Goal: Transaction & Acquisition: Purchase product/service

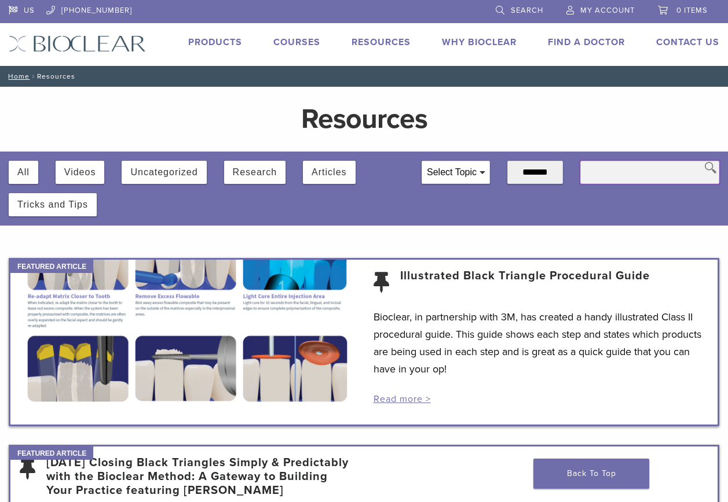
click at [624, 174] on input "text" at bounding box center [649, 172] width 139 height 23
type input "**********"
click at [710, 171] on icon at bounding box center [709, 168] width 17 height 32
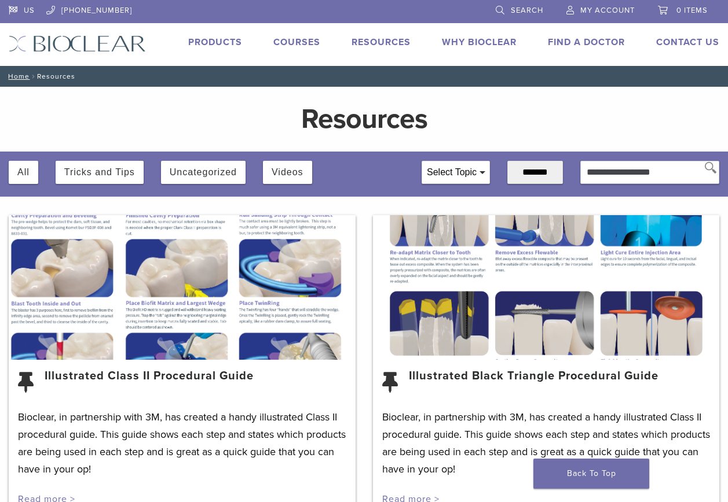
click at [221, 43] on link "Products" at bounding box center [215, 42] width 54 height 12
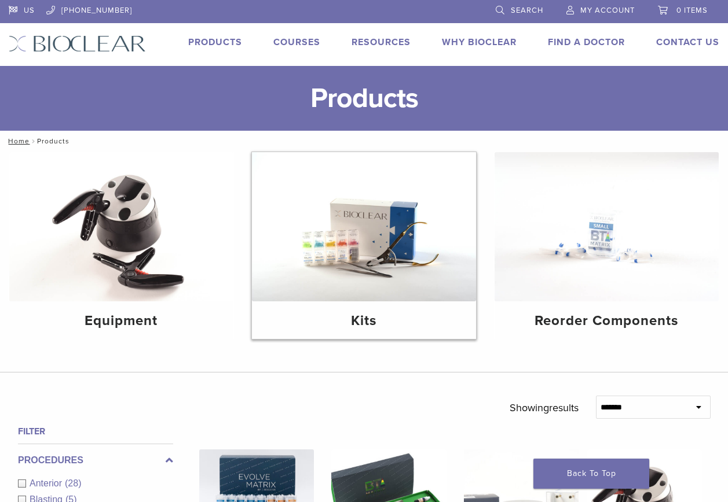
click at [370, 255] on img at bounding box center [364, 226] width 224 height 149
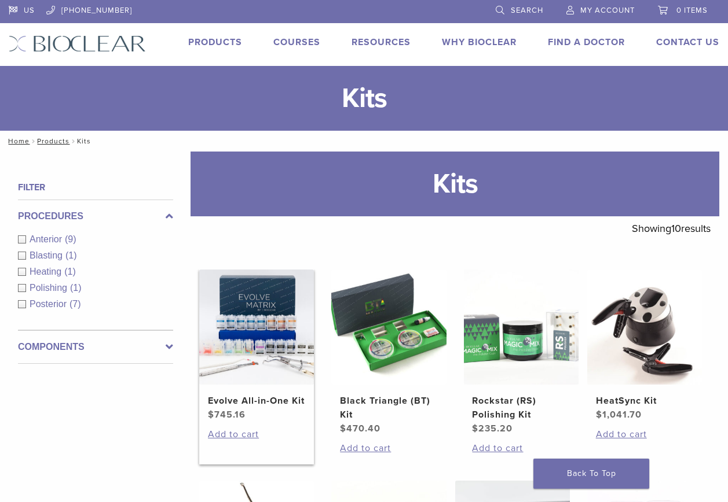
click at [283, 337] on img at bounding box center [256, 327] width 115 height 115
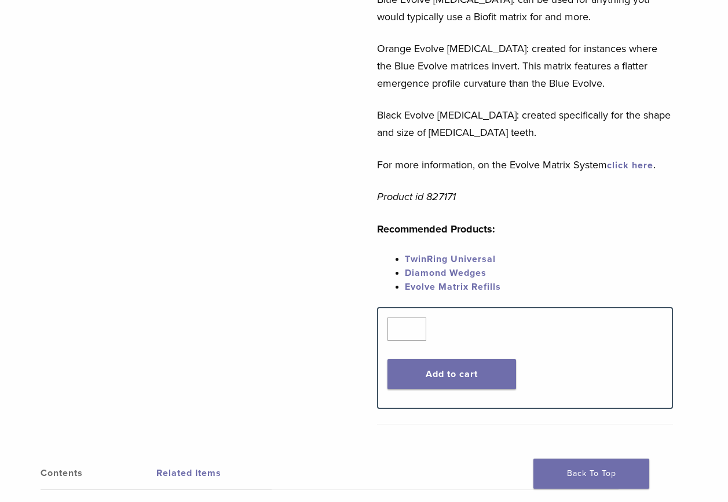
scroll to position [471, 0]
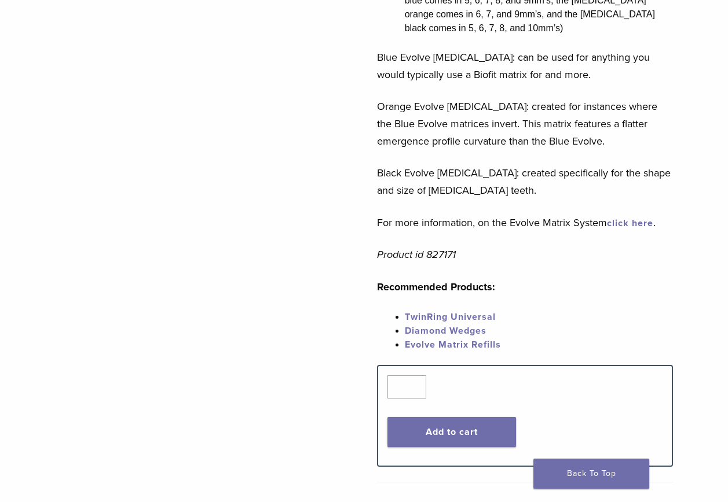
click at [457, 311] on link "TwinRing Universal" at bounding box center [450, 317] width 91 height 12
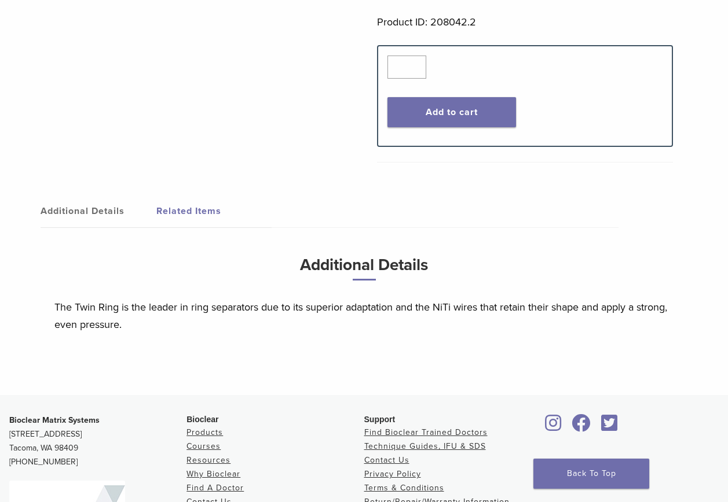
scroll to position [810, 0]
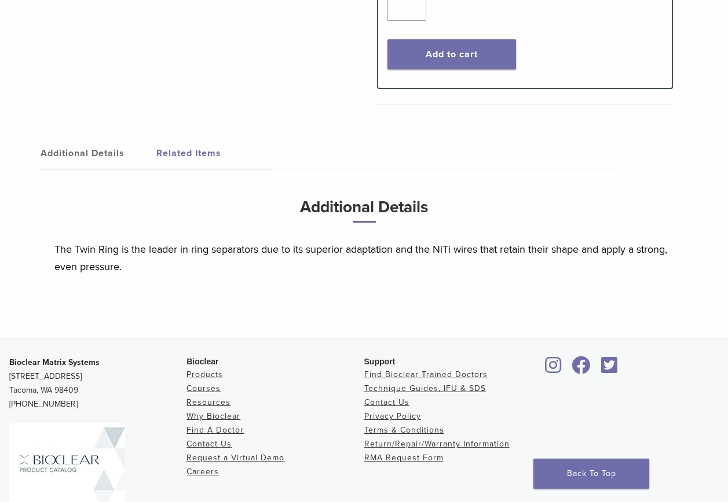
click at [69, 152] on link "Additional Details" at bounding box center [99, 153] width 116 height 32
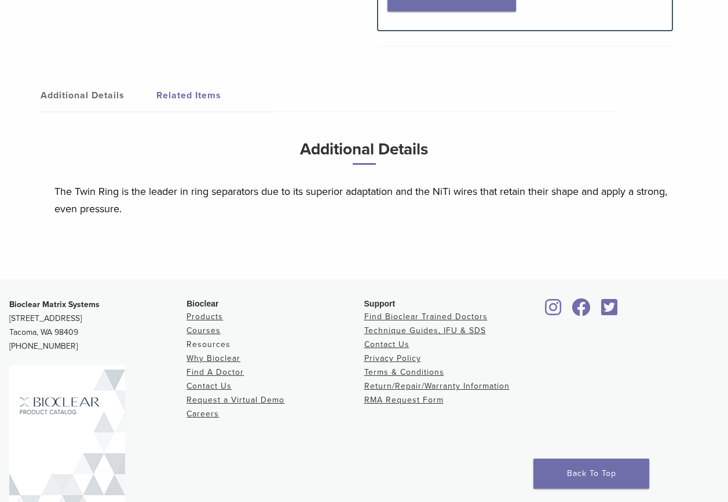
click at [219, 346] on link "Resources" at bounding box center [208, 345] width 44 height 10
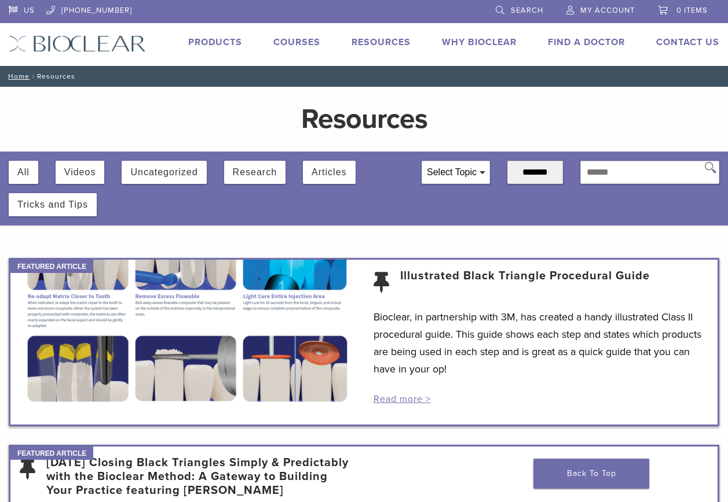
click at [462, 165] on div "Select Topic" at bounding box center [455, 172] width 67 height 22
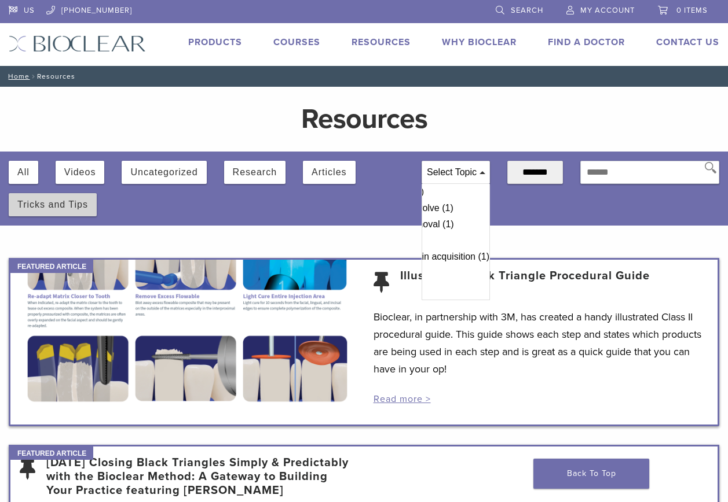
click at [71, 204] on button "Tricks and Tips" at bounding box center [52, 204] width 71 height 23
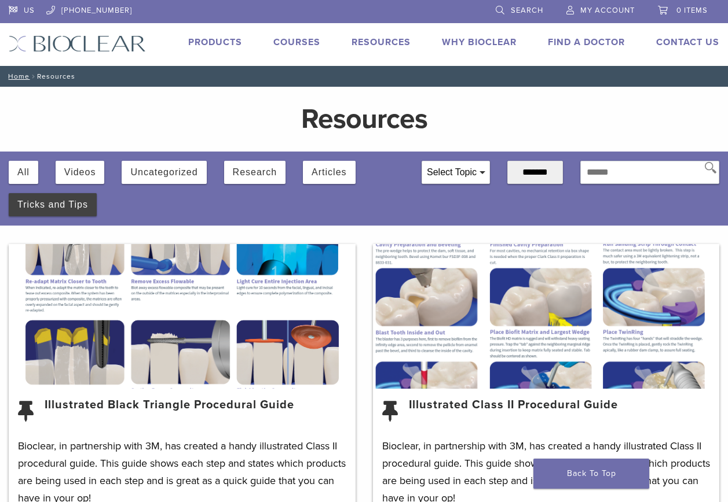
click at [292, 43] on link "Courses" at bounding box center [296, 42] width 47 height 12
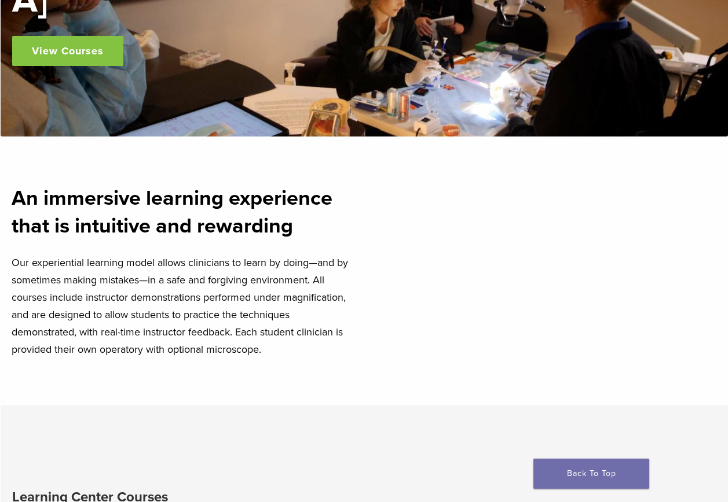
scroll to position [289, 0]
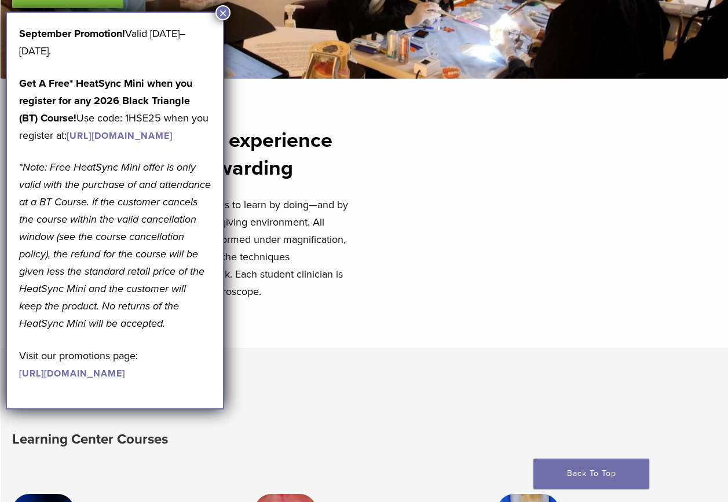
click at [224, 15] on button "×" at bounding box center [222, 12] width 15 height 15
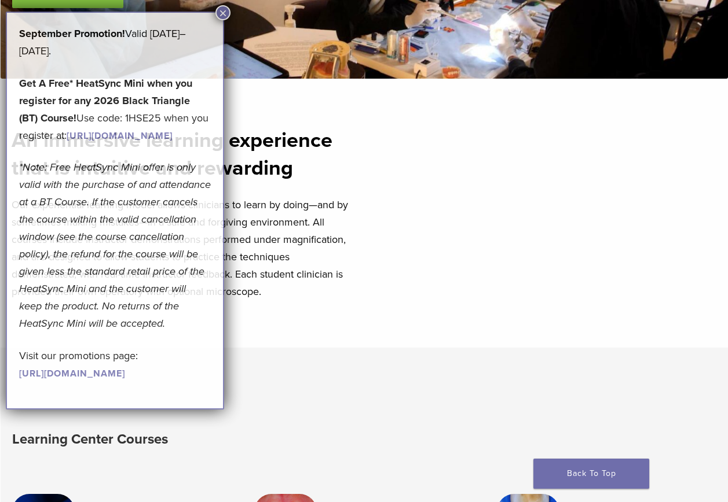
click at [224, 15] on button "×" at bounding box center [222, 12] width 15 height 15
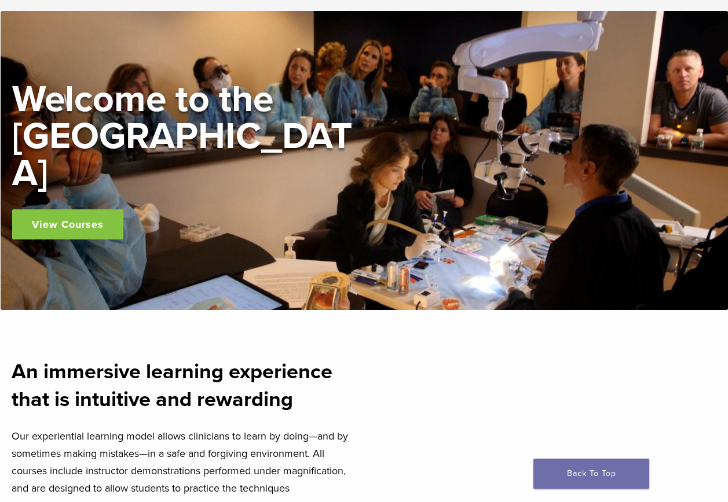
scroll to position [0, 0]
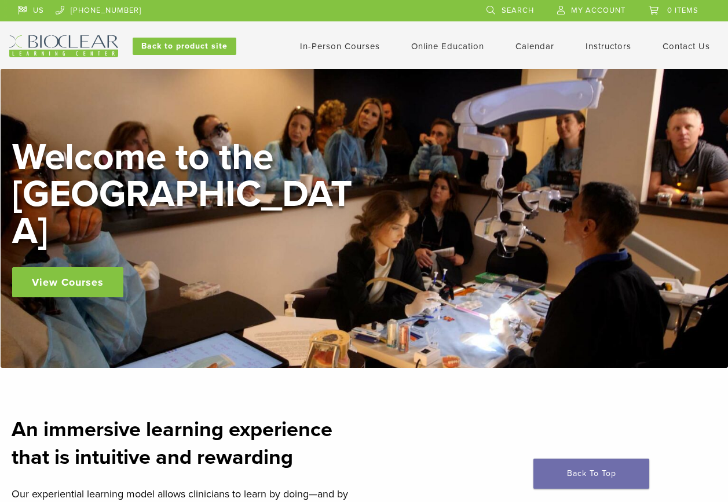
click at [523, 10] on span "Search" at bounding box center [517, 10] width 32 height 9
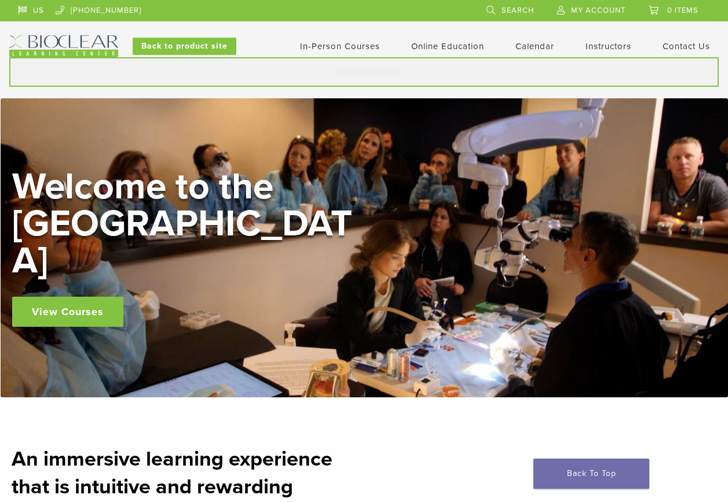
click at [392, 75] on input "Search for:" at bounding box center [363, 72] width 709 height 30
click at [372, 75] on input "Search for:" at bounding box center [363, 72] width 709 height 30
type input "*********"
click at [9, 57] on button "Search" at bounding box center [9, 57] width 1 height 1
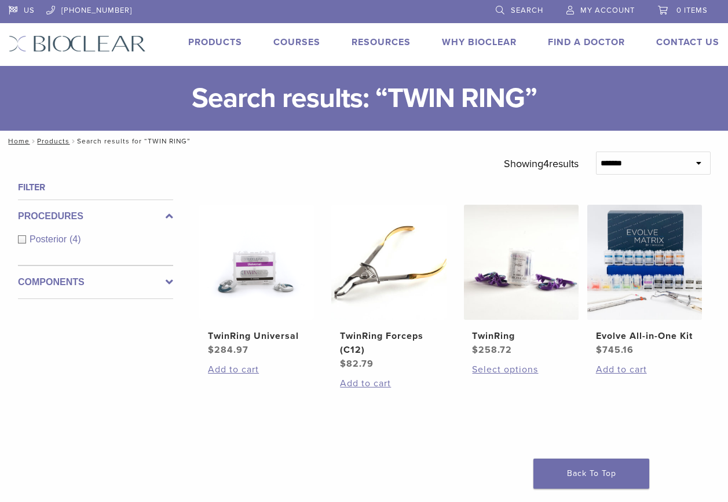
scroll to position [58, 0]
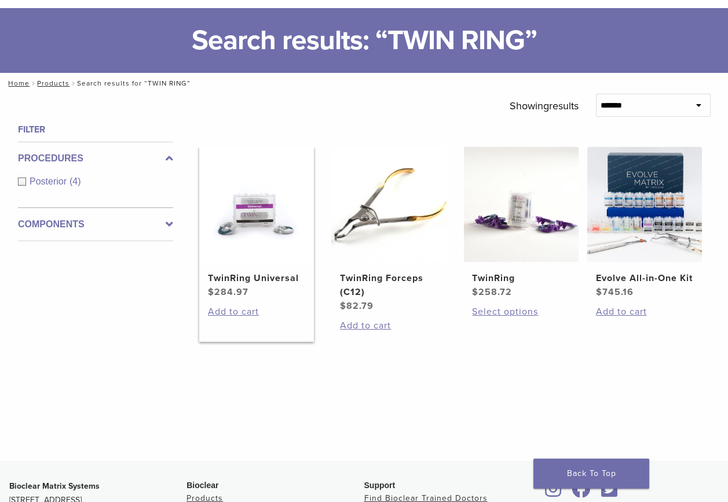
click at [248, 275] on h2 "TwinRing Universal" at bounding box center [256, 278] width 97 height 14
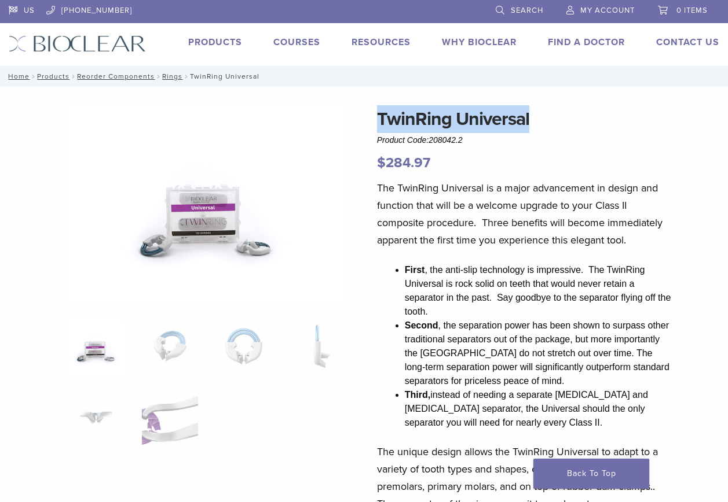
drag, startPoint x: 530, startPoint y: 116, endPoint x: 381, endPoint y: 120, distance: 148.8
click at [381, 120] on h1 "TwinRing Universal" at bounding box center [525, 119] width 296 height 28
click at [406, 115] on h1 "TwinRing Universal" at bounding box center [525, 119] width 296 height 28
drag, startPoint x: 376, startPoint y: 118, endPoint x: 546, endPoint y: 126, distance: 170.9
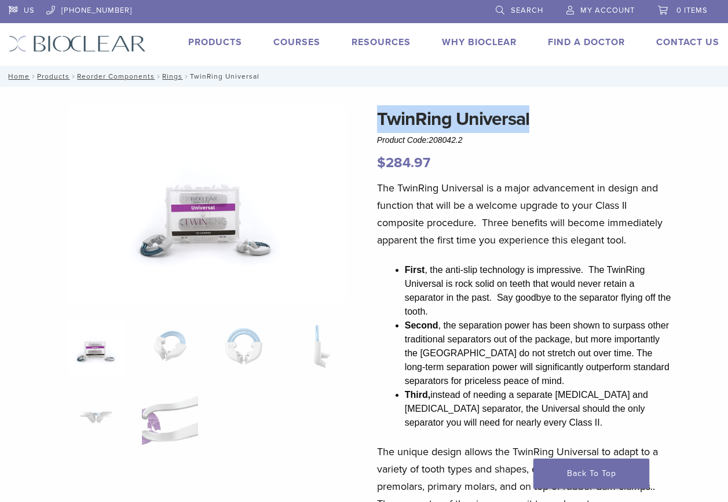
drag, startPoint x: 546, startPoint y: 126, endPoint x: 493, endPoint y: 123, distance: 53.4
click at [381, 120] on h1 "TwinRing Universal" at bounding box center [525, 119] width 296 height 28
drag, startPoint x: 376, startPoint y: 117, endPoint x: 551, endPoint y: 124, distance: 174.9
click at [551, 124] on h1 "TwinRing Universal" at bounding box center [525, 119] width 296 height 28
click at [321, 123] on img at bounding box center [207, 204] width 278 height 199
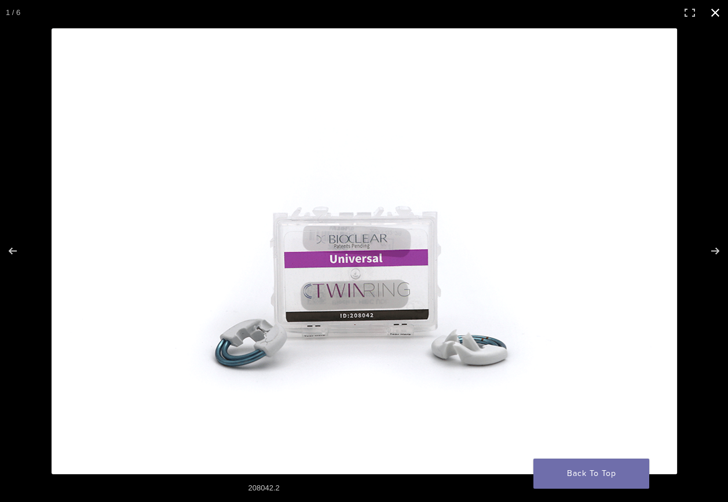
click at [712, 13] on button "Close (Esc)" at bounding box center [714, 12] width 25 height 25
click at [712, 13] on li "0 items" at bounding box center [682, 10] width 73 height 21
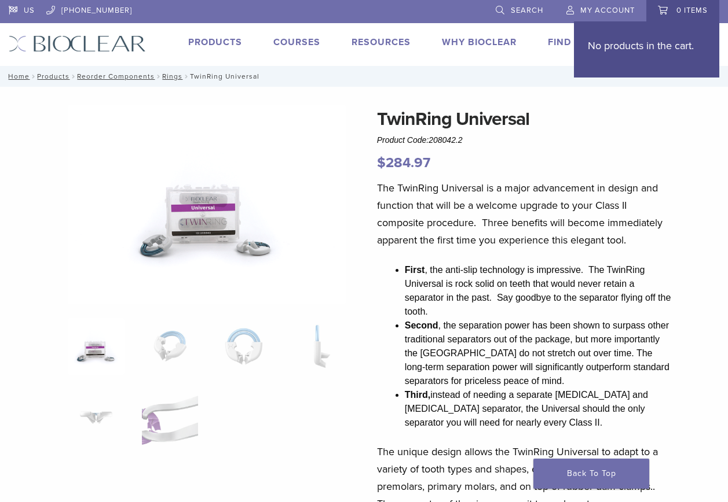
click at [616, 149] on div "TwinRing Universal Product Code: 208042.2 $ 284.97" at bounding box center [525, 139] width 296 height 68
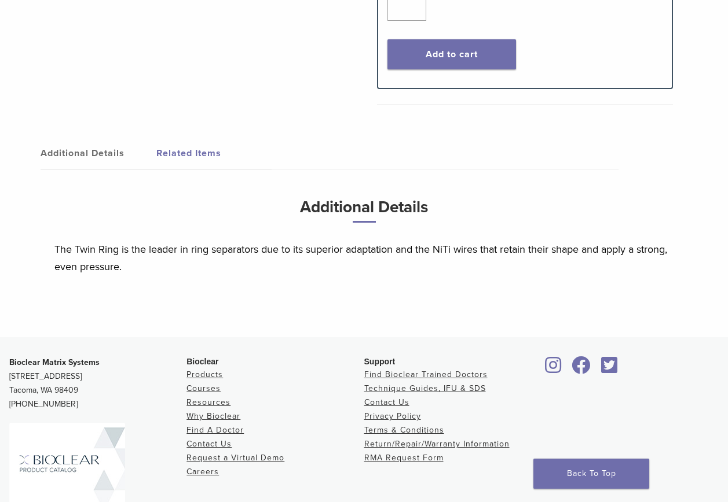
scroll to position [868, 0]
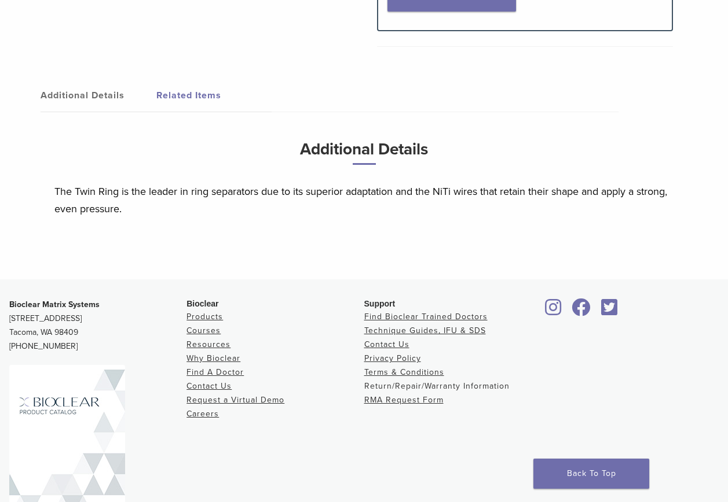
click at [423, 390] on link "Return/Repair/Warranty Information" at bounding box center [436, 386] width 145 height 10
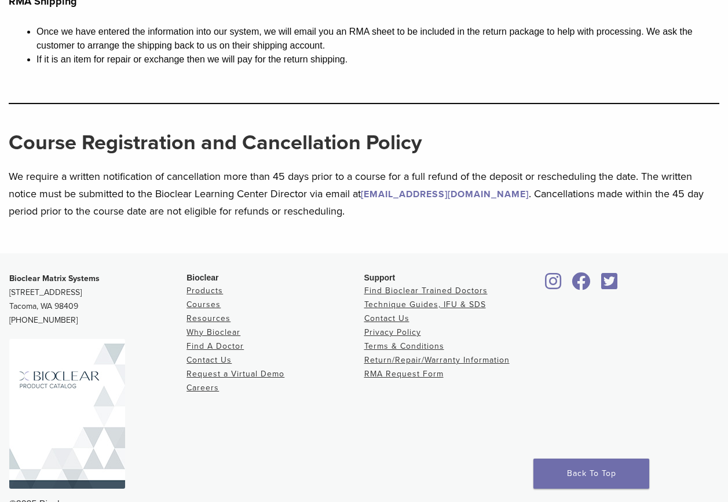
scroll to position [1359, 0]
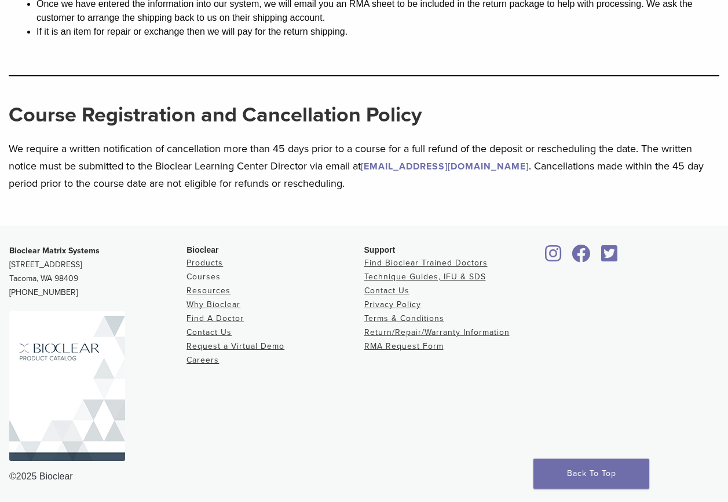
click at [216, 279] on link "Courses" at bounding box center [203, 277] width 34 height 10
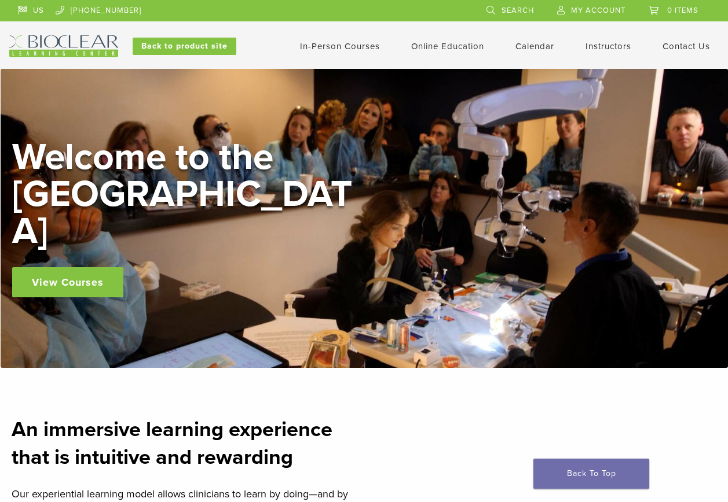
click at [500, 11] on link "Search" at bounding box center [509, 8] width 47 height 17
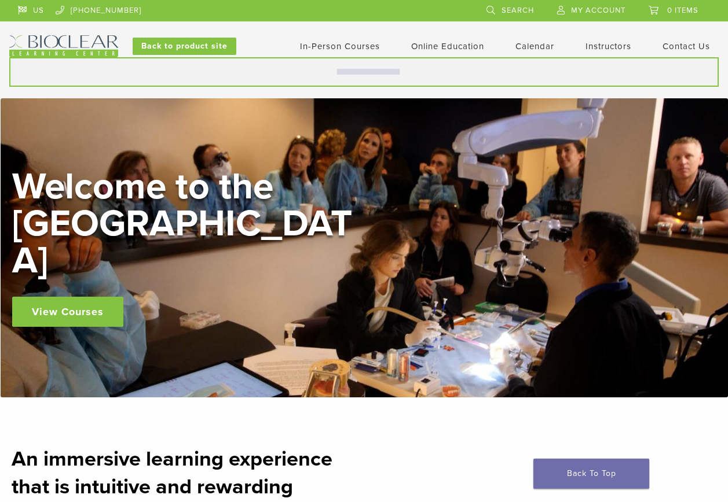
click at [392, 67] on input "Search for:" at bounding box center [363, 72] width 709 height 30
type input "**********"
click at [9, 57] on button "Search" at bounding box center [9, 57] width 1 height 1
